Goal: Transaction & Acquisition: Purchase product/service

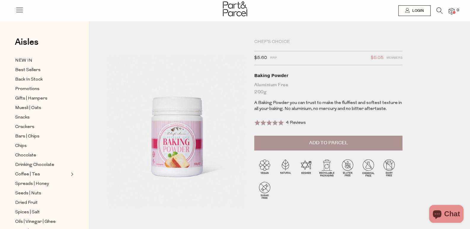
click at [16, 9] on icon at bounding box center [19, 10] width 8 height 8
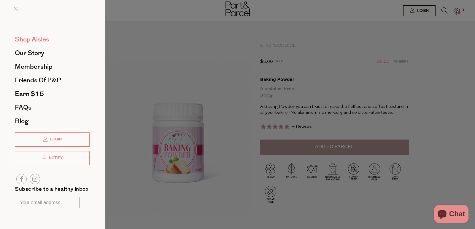
click at [33, 37] on span "Shop Aisles" at bounding box center [32, 39] width 34 height 9
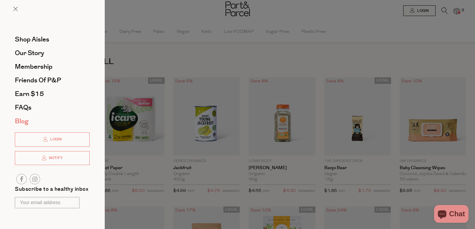
click at [16, 123] on span "Blog" at bounding box center [22, 121] width 14 height 9
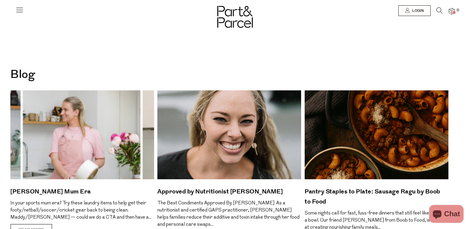
click at [17, 9] on icon at bounding box center [19, 10] width 8 height 8
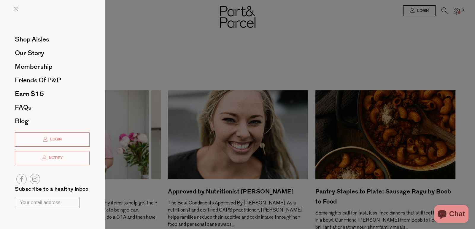
click at [144, 50] on div at bounding box center [237, 114] width 475 height 229
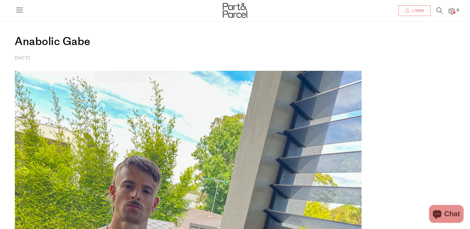
scroll to position [9, 0]
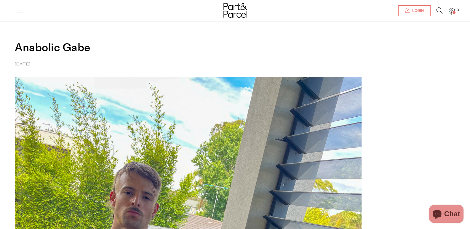
click at [323, 39] on h1 "Anabolic Gabe" at bounding box center [188, 41] width 347 height 39
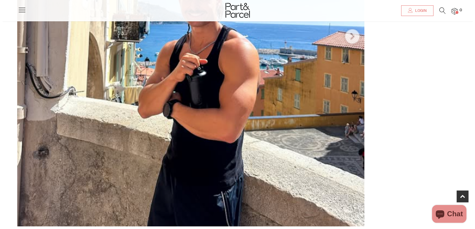
scroll to position [311, 0]
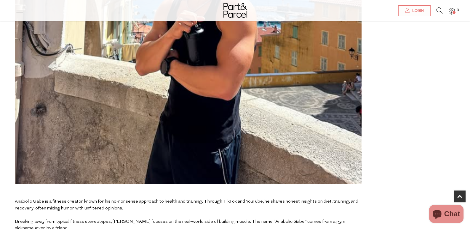
click at [20, 10] on icon at bounding box center [19, 10] width 8 height 8
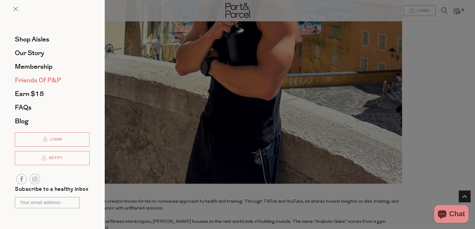
click at [43, 79] on span "Friends of P&P" at bounding box center [38, 80] width 46 height 9
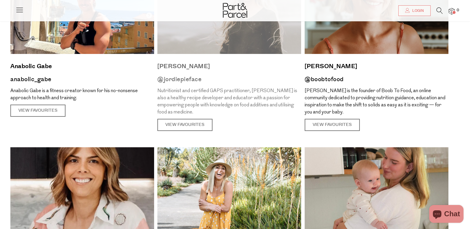
scroll to position [148, 0]
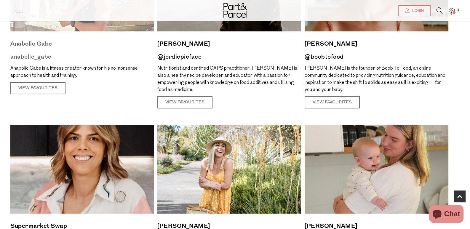
click at [24, 80] on article "Anabolic Gabe anabolic_gabe Anabolic Gabe is a fitness creator known for his no…" at bounding box center [82, 18] width 153 height 152
click at [31, 85] on link "View Favourites" at bounding box center [37, 88] width 55 height 12
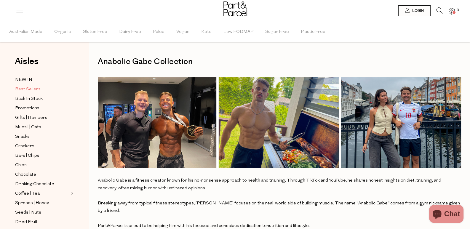
click at [21, 88] on span "Best Sellers" at bounding box center [27, 89] width 25 height 7
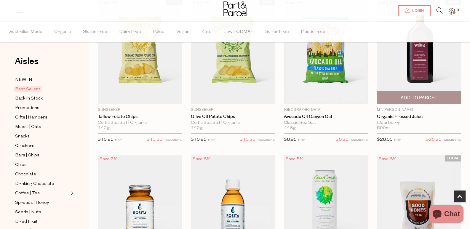
scroll to position [237, 0]
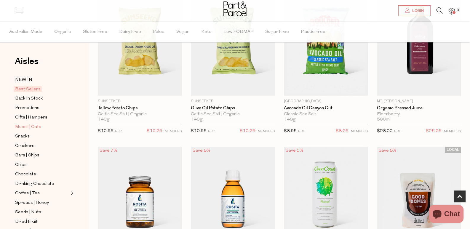
click at [39, 125] on span "Muesli | Oats" at bounding box center [28, 127] width 26 height 7
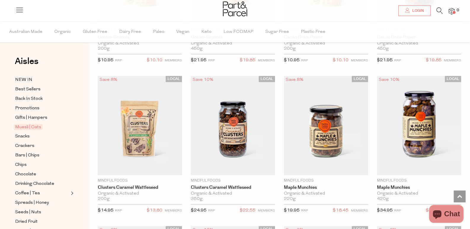
scroll to position [474, 0]
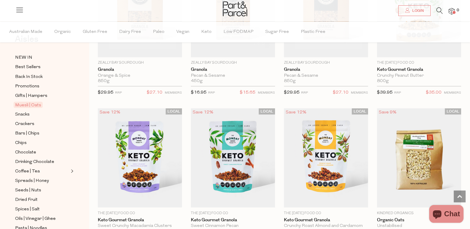
scroll to position [29, 0]
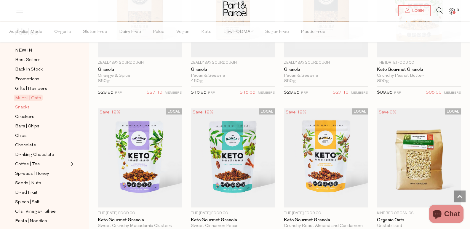
click at [23, 104] on span "Snacks" at bounding box center [22, 107] width 15 height 7
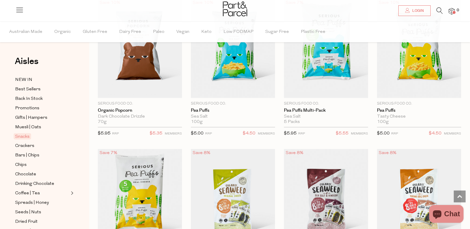
scroll to position [1897, 0]
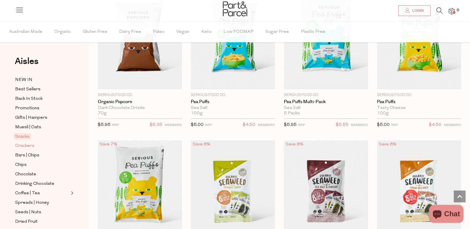
click at [29, 143] on span "Crackers" at bounding box center [24, 146] width 19 height 7
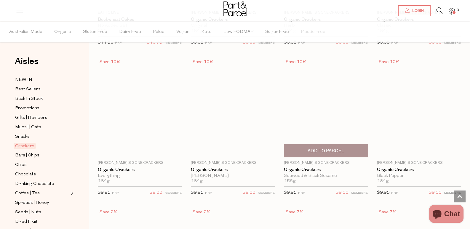
scroll to position [919, 0]
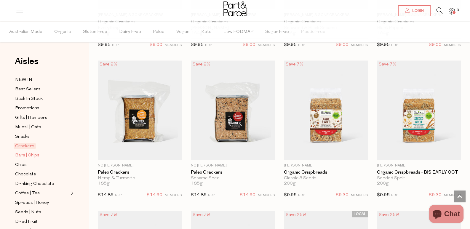
click at [25, 152] on span "Bars | Chips" at bounding box center [27, 155] width 24 height 7
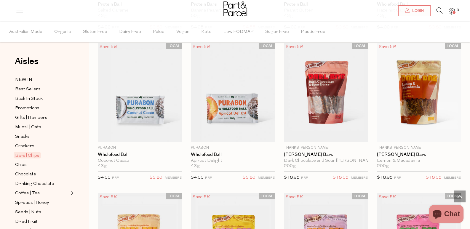
scroll to position [1779, 0]
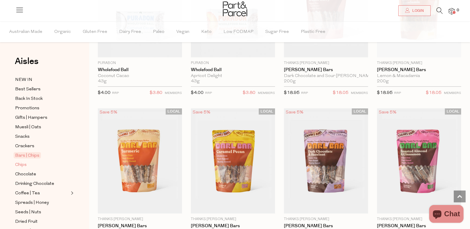
click at [26, 162] on span "Chips" at bounding box center [21, 165] width 12 height 7
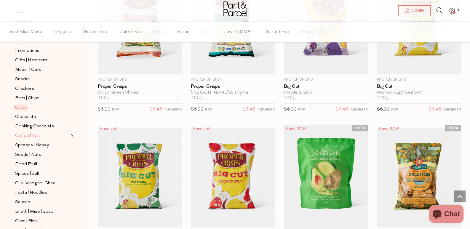
scroll to position [59, 0]
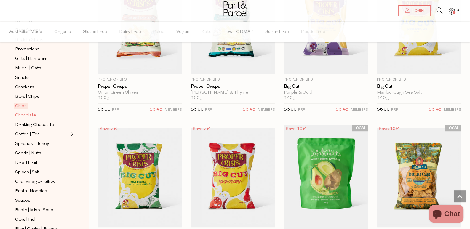
click at [24, 113] on span "Chocolate" at bounding box center [25, 115] width 21 height 7
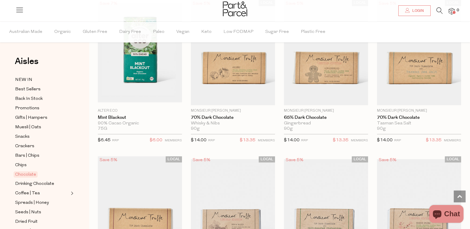
scroll to position [1037, 0]
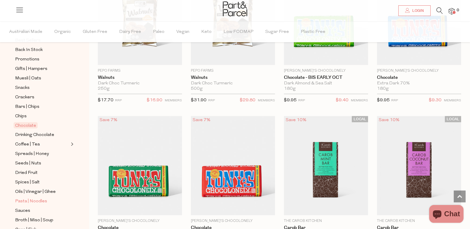
scroll to position [89, 0]
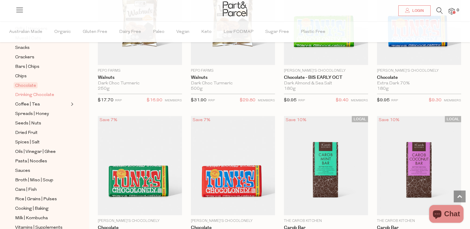
click at [35, 92] on span "Drinking Chocolate" at bounding box center [34, 95] width 39 height 7
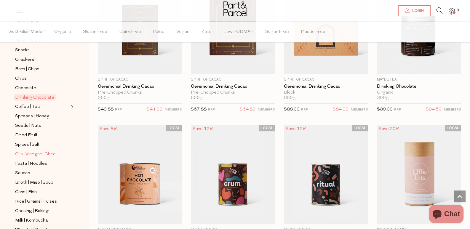
scroll to position [89, 0]
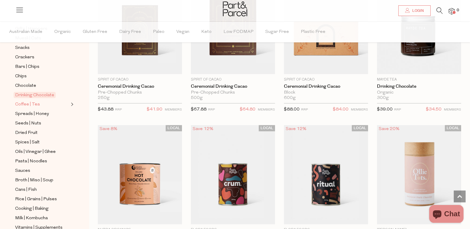
click at [34, 101] on span "Coffee | Tea" at bounding box center [27, 104] width 25 height 7
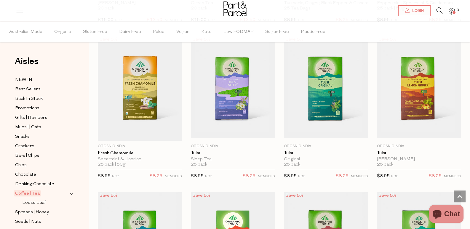
scroll to position [830, 0]
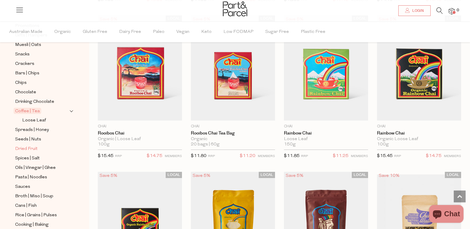
scroll to position [89, 0]
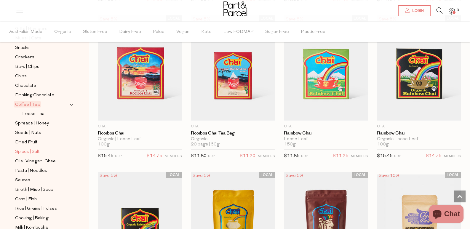
click at [34, 149] on span "Spices | Salt" at bounding box center [27, 152] width 25 height 7
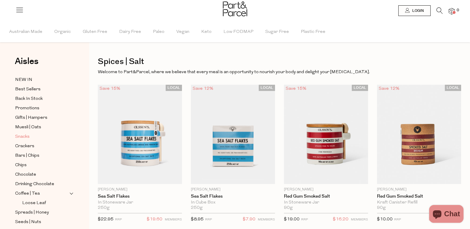
scroll to position [59, 0]
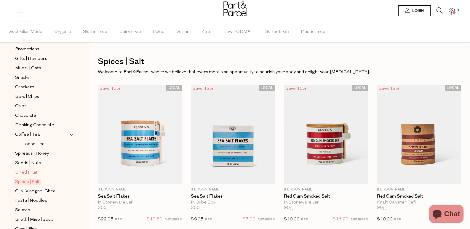
click at [28, 169] on span "Dried Fruit" at bounding box center [26, 172] width 23 height 7
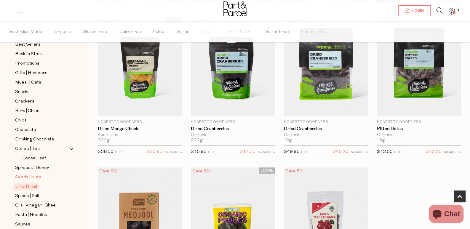
scroll to position [59, 0]
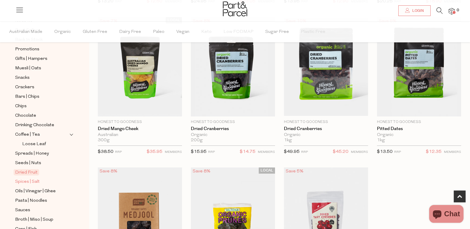
click at [24, 178] on span "Spices | Salt" at bounding box center [27, 181] width 25 height 7
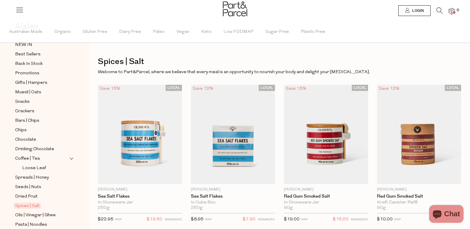
scroll to position [89, 0]
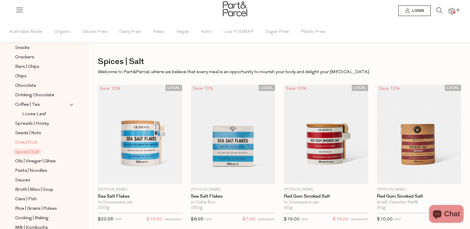
click at [30, 139] on span "Dried Fruit" at bounding box center [26, 142] width 23 height 7
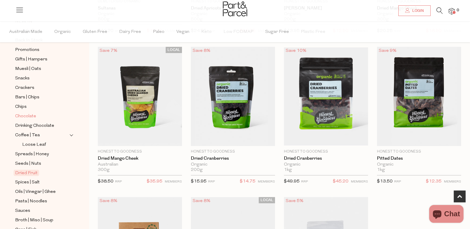
scroll to position [59, 0]
click at [42, 150] on span "Spreads | Honey" at bounding box center [32, 153] width 34 height 7
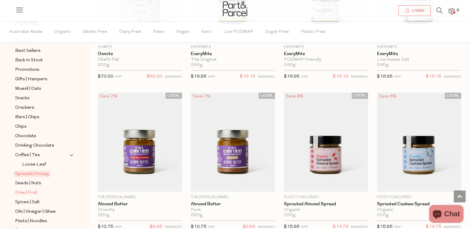
scroll to position [59, 0]
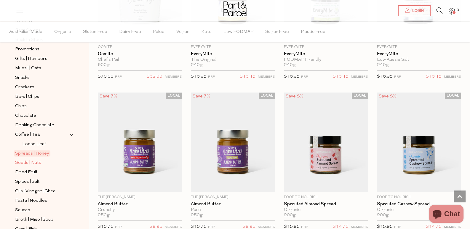
click at [33, 160] on span "Seeds | Nuts" at bounding box center [28, 163] width 26 height 7
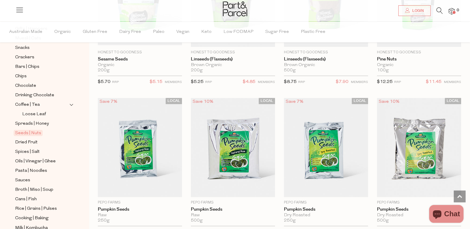
scroll to position [1216, 0]
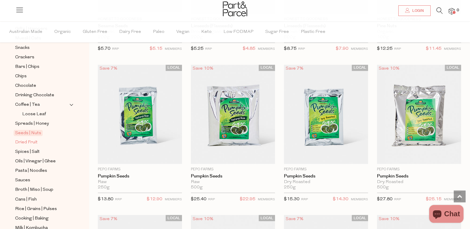
click at [22, 139] on span "Dried Fruit" at bounding box center [26, 142] width 23 height 7
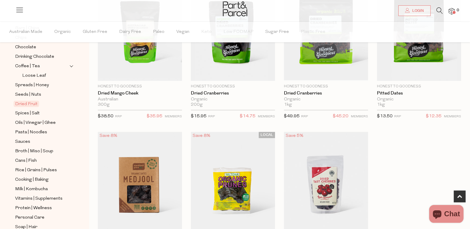
scroll to position [127, 0]
click at [23, 110] on span "Spices | Salt" at bounding box center [27, 113] width 25 height 7
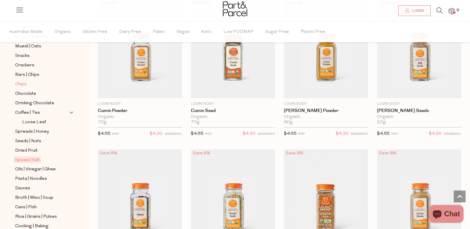
scroll to position [93, 0]
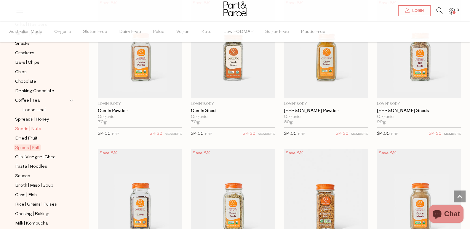
click at [31, 126] on span "Seeds | Nuts" at bounding box center [28, 129] width 26 height 7
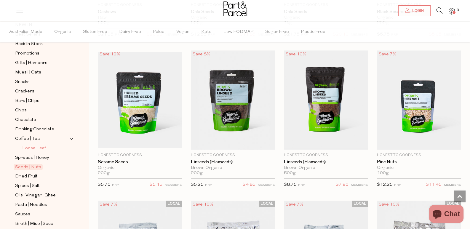
scroll to position [56, 0]
click at [32, 172] on span "Dried Fruit" at bounding box center [26, 175] width 23 height 7
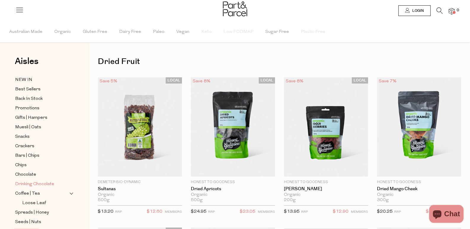
click at [36, 182] on span "Drinking Chocolate" at bounding box center [34, 184] width 39 height 7
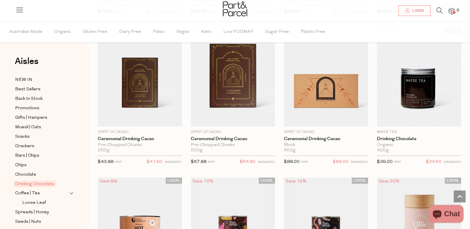
scroll to position [367, 0]
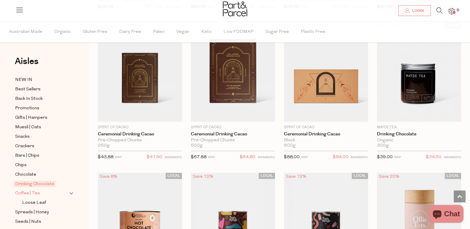
click at [29, 192] on span "Coffee | Tea" at bounding box center [27, 193] width 25 height 7
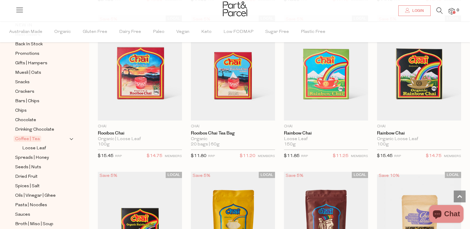
scroll to position [57, 0]
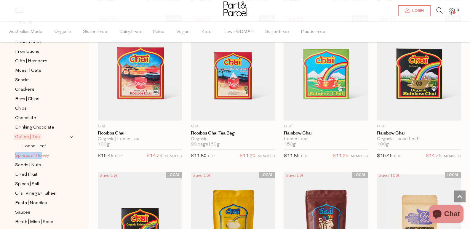
drag, startPoint x: 46, startPoint y: 148, endPoint x: 42, endPoint y: 155, distance: 8.2
click at [42, 155] on ul "NEW IN Best Sellers Back In Stock Promotions Gifts | Hampers Muesli | Oats Snac…" at bounding box center [44, 185] width 63 height 330
click at [42, 153] on span "Spreads | Honey" at bounding box center [32, 155] width 34 height 7
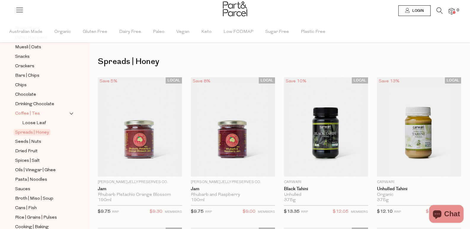
scroll to position [90, 0]
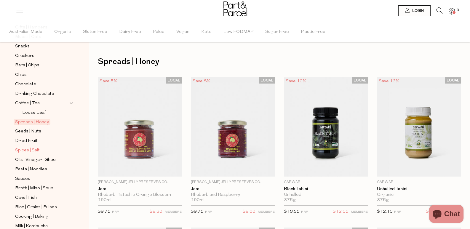
click at [31, 147] on span "Spices | Salt" at bounding box center [27, 150] width 25 height 7
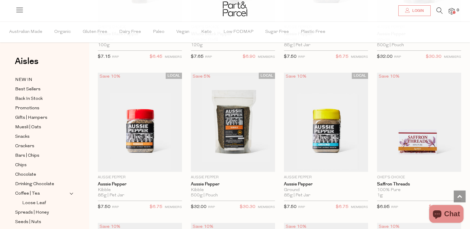
scroll to position [614, 0]
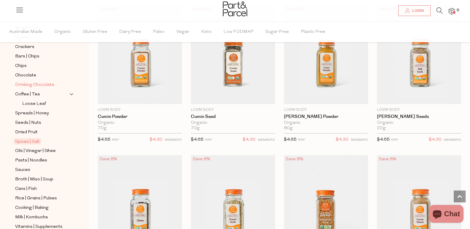
scroll to position [99, 0]
click at [42, 148] on span "Oils | Vinegar | Ghee" at bounding box center [35, 151] width 41 height 7
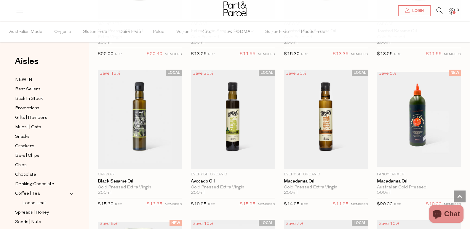
scroll to position [465, 0]
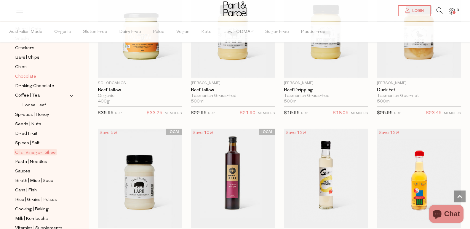
scroll to position [99, 0]
click at [26, 167] on span "Sauces" at bounding box center [22, 170] width 15 height 7
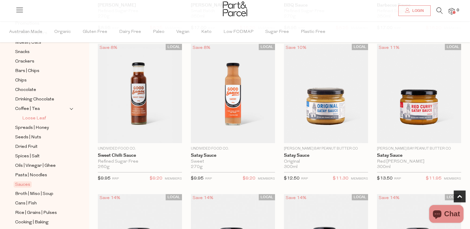
scroll to position [94, 0]
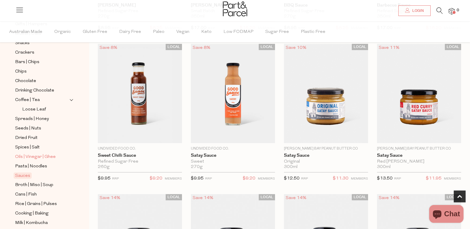
click at [37, 154] on span "Oils | Vinegar | Ghee" at bounding box center [35, 157] width 41 height 7
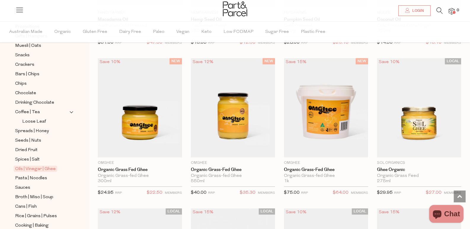
scroll to position [69, 0]
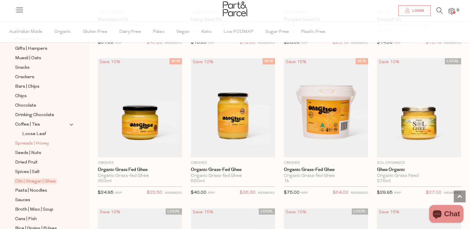
click at [30, 140] on span "Spreads | Honey" at bounding box center [32, 143] width 34 height 7
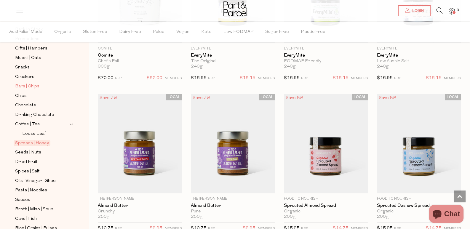
scroll to position [82, 0]
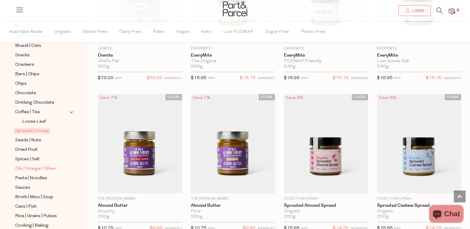
click at [39, 165] on span "Oils | Vinegar | Ghee" at bounding box center [35, 168] width 41 height 7
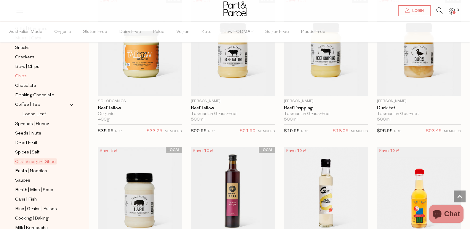
scroll to position [99, 0]
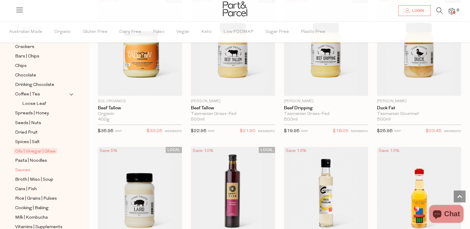
click at [24, 167] on span "Sauces" at bounding box center [22, 170] width 15 height 7
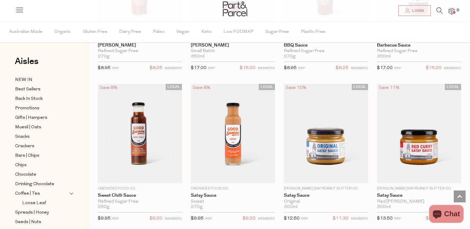
scroll to position [144, 0]
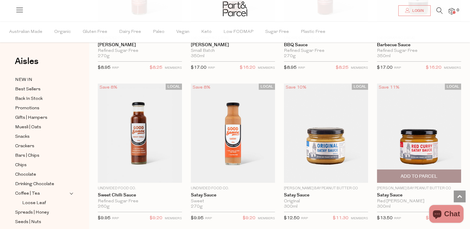
click at [377, 116] on img at bounding box center [419, 133] width 84 height 99
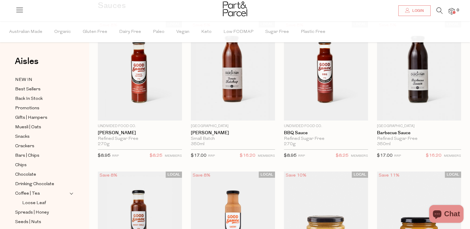
scroll to position [46, 0]
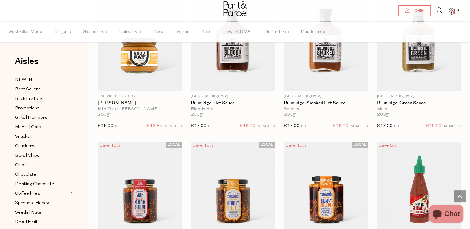
scroll to position [801, 0]
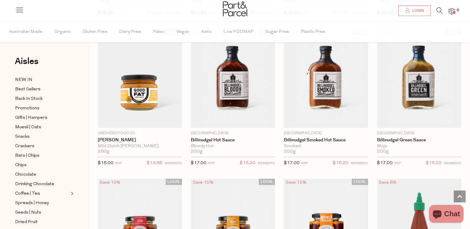
drag, startPoint x: 184, startPoint y: 121, endPoint x: 186, endPoint y: 113, distance: 8.1
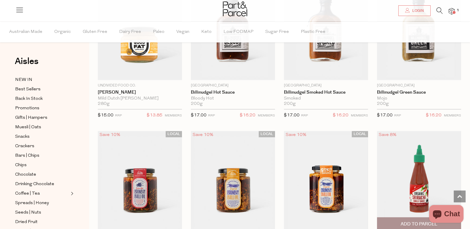
scroll to position [830, 0]
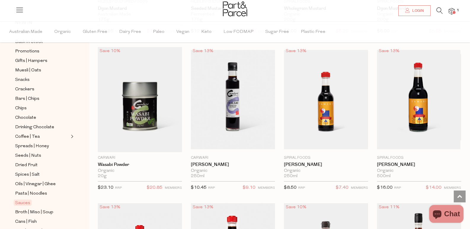
scroll to position [118, 0]
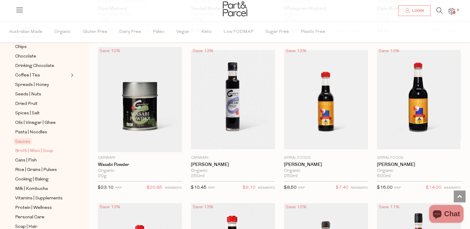
click at [29, 148] on span "Broth | Miso | Soup" at bounding box center [34, 151] width 38 height 7
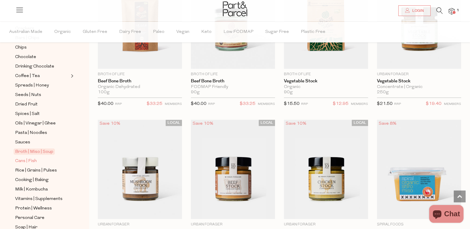
scroll to position [118, 0]
click at [32, 157] on span "Cans | Fish" at bounding box center [26, 160] width 22 height 7
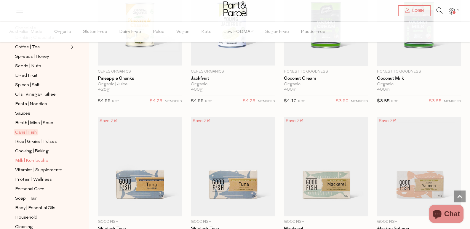
scroll to position [178, 0]
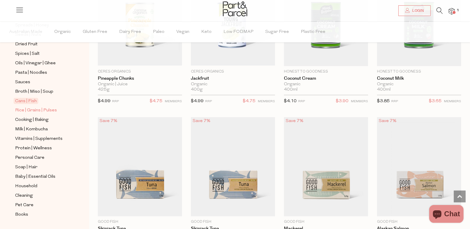
click at [48, 107] on span "Rice | Grains | Pulses" at bounding box center [36, 110] width 42 height 7
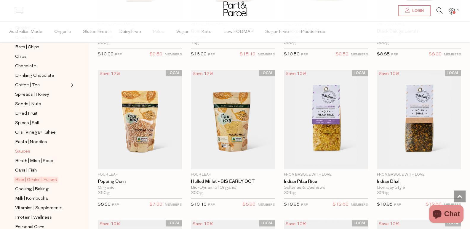
scroll to position [118, 0]
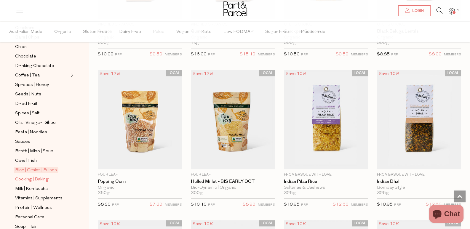
click at [38, 176] on span "Cooking | Baking" at bounding box center [32, 179] width 34 height 7
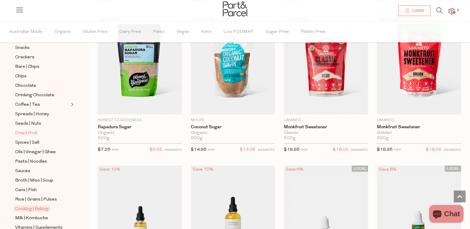
scroll to position [148, 0]
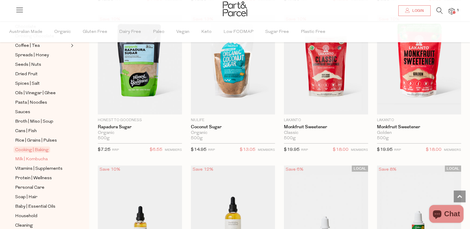
click at [42, 156] on span "Milk | Kombucha" at bounding box center [31, 159] width 33 height 7
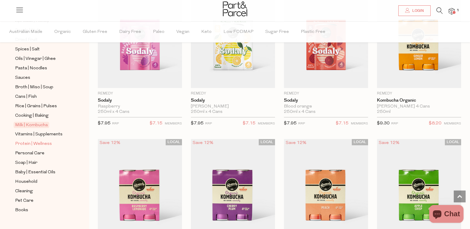
scroll to position [183, 0]
click at [45, 131] on span "Vitamins | Supplements" at bounding box center [38, 134] width 47 height 7
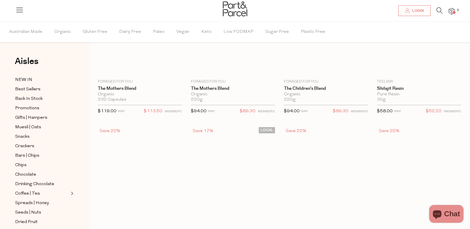
scroll to position [3, 0]
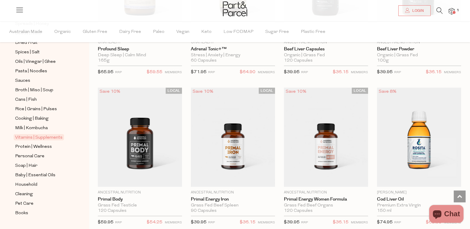
scroll to position [183, 0]
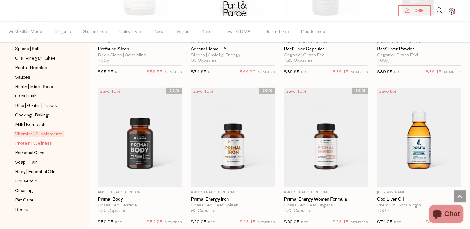
click at [38, 140] on span "Protein | Wellness" at bounding box center [33, 143] width 37 height 7
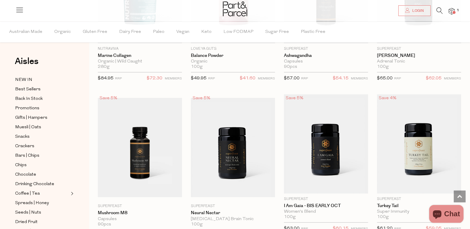
scroll to position [1036, 0]
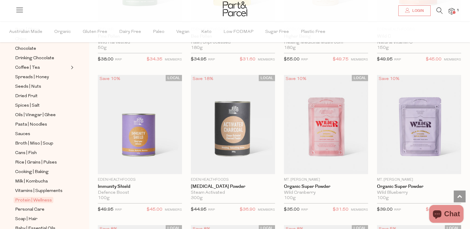
scroll to position [183, 0]
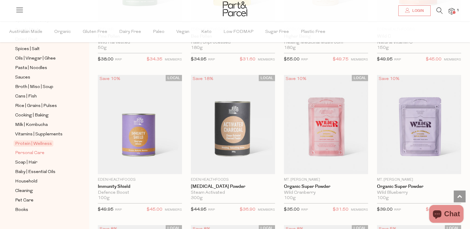
click at [37, 150] on span "Personal Care" at bounding box center [29, 153] width 29 height 7
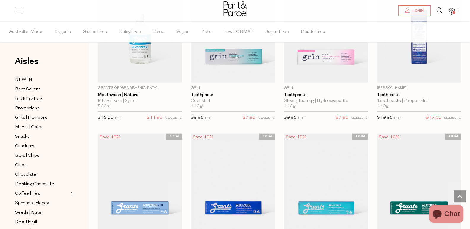
scroll to position [1020, 0]
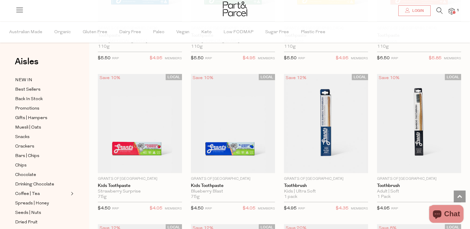
scroll to position [1365, 0]
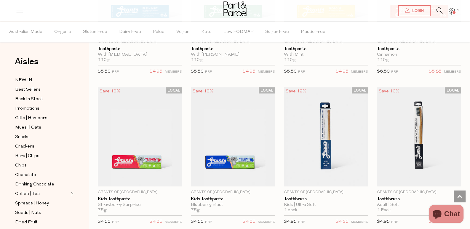
click at [439, 10] on icon at bounding box center [440, 10] width 6 height 7
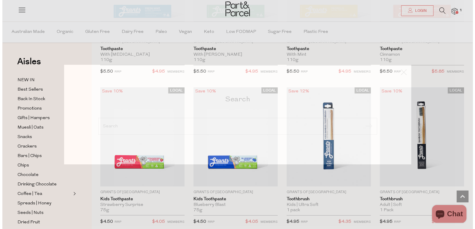
scroll to position [1376, 0]
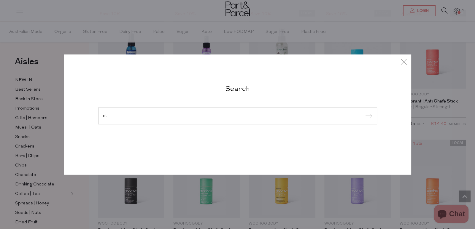
type input "c"
type input "mct coconut"
click at [363, 112] on input "submit" at bounding box center [367, 116] width 9 height 9
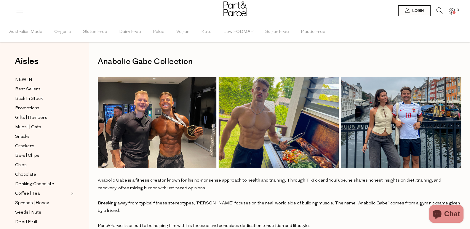
click at [442, 11] on icon at bounding box center [440, 10] width 6 height 7
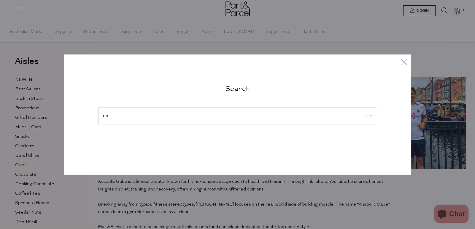
type input "e"
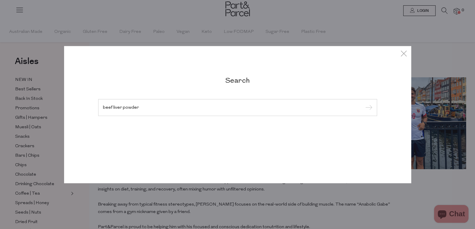
type input "beef liver powder"
click at [363, 103] on input "submit" at bounding box center [367, 107] width 9 height 9
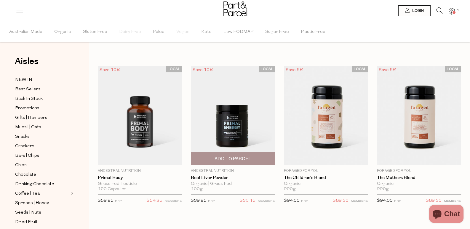
click at [217, 116] on img at bounding box center [233, 115] width 84 height 99
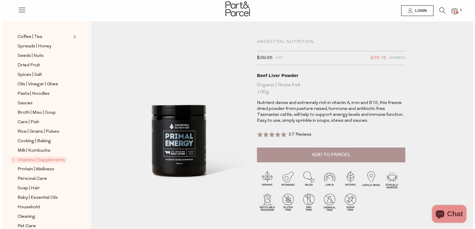
scroll to position [139, 0]
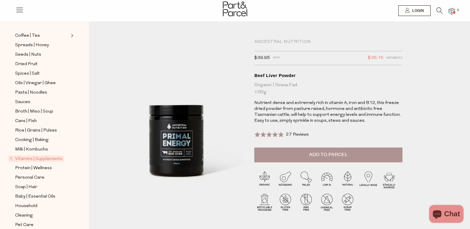
click at [439, 10] on icon at bounding box center [440, 10] width 6 height 7
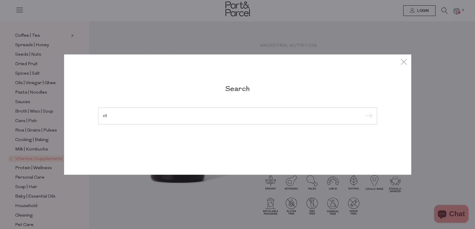
type input "c"
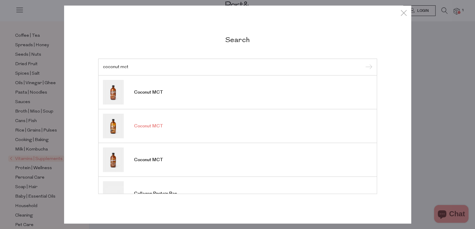
type input "coconut mct"
click at [213, 134] on link "Coconut MCT" at bounding box center [237, 126] width 269 height 25
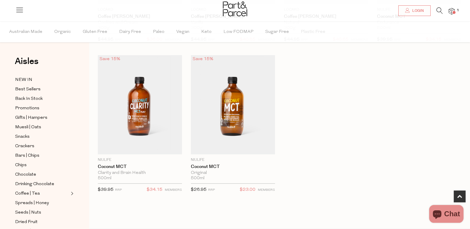
scroll to position [178, 0]
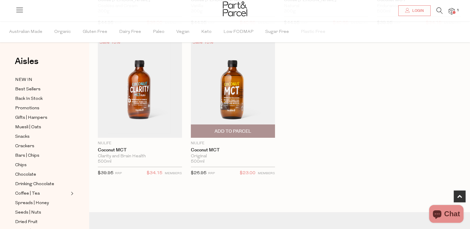
click at [191, 70] on img at bounding box center [233, 88] width 84 height 99
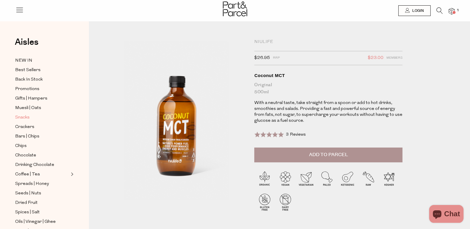
scroll to position [118, 0]
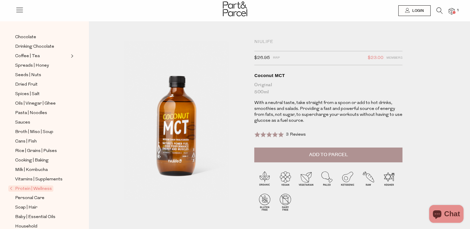
click at [45, 186] on span "Protein | Wellness" at bounding box center [30, 189] width 45 height 6
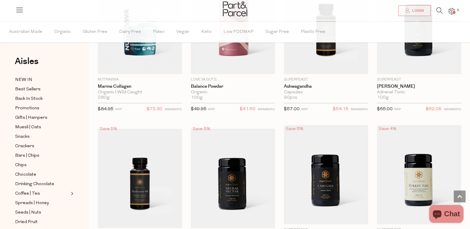
scroll to position [978, 0]
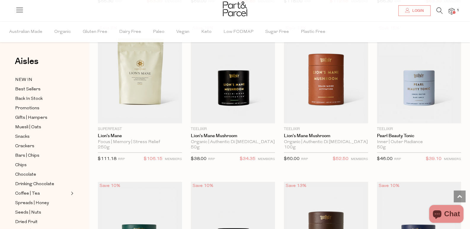
scroll to position [1391, 0]
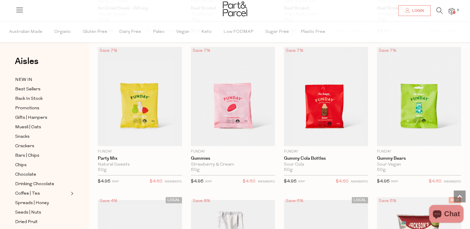
scroll to position [385, 0]
